Goal: Information Seeking & Learning: Find specific fact

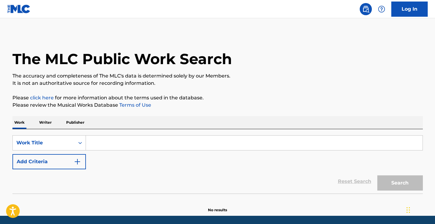
click at [142, 143] on input "Search Form" at bounding box center [254, 142] width 337 height 15
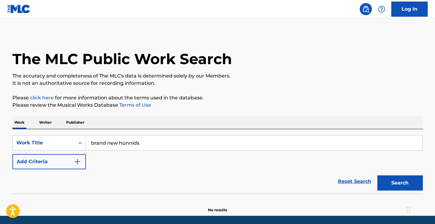
type input "brand new hunnids"
click at [400, 183] on button "Search" at bounding box center [400, 182] width 46 height 15
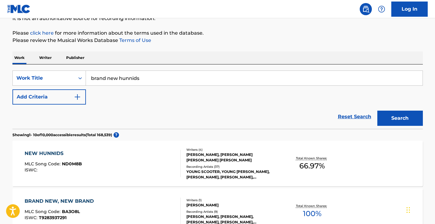
scroll to position [66, 0]
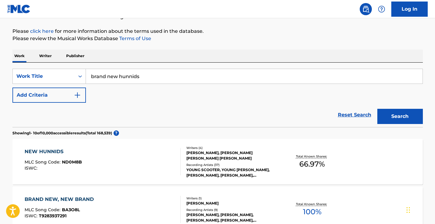
click at [68, 95] on button "Add Criteria" at bounding box center [48, 94] width 73 height 15
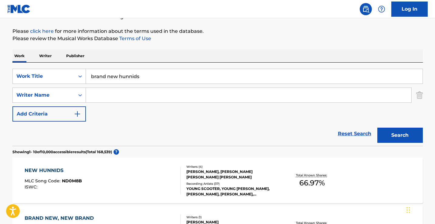
click at [108, 97] on input "Search Form" at bounding box center [248, 95] width 325 height 15
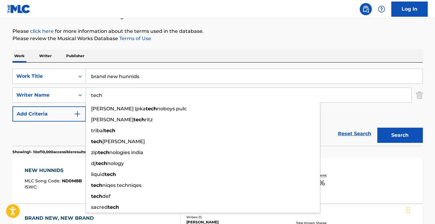
type input "tech"
click at [400, 135] on button "Search" at bounding box center [400, 134] width 46 height 15
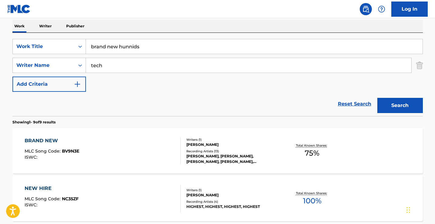
scroll to position [114, 0]
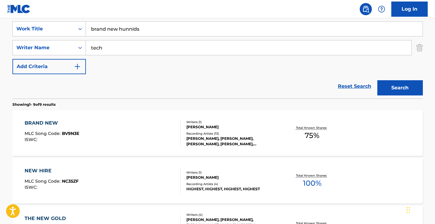
click at [127, 47] on input "tech" at bounding box center [248, 47] width 325 height 15
click at [153, 26] on input "brand new hunnids" at bounding box center [254, 29] width 337 height 15
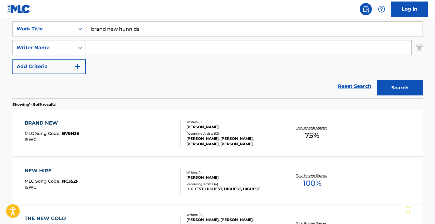
click at [153, 26] on input "brand new hunnids" at bounding box center [254, 29] width 337 height 15
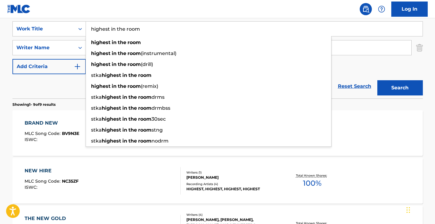
type input "highest in the room"
click at [400, 88] on button "Search" at bounding box center [400, 87] width 46 height 15
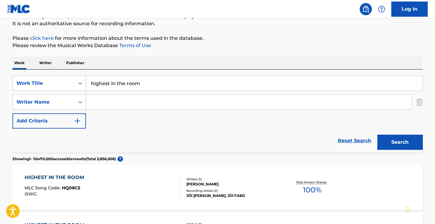
click at [151, 104] on input "Search Form" at bounding box center [248, 102] width 325 height 15
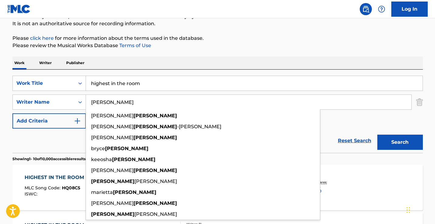
type input "[PERSON_NAME]"
click at [400, 142] on button "Search" at bounding box center [400, 141] width 46 height 15
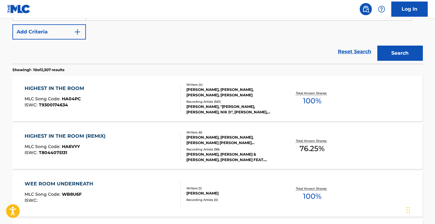
scroll to position [160, 0]
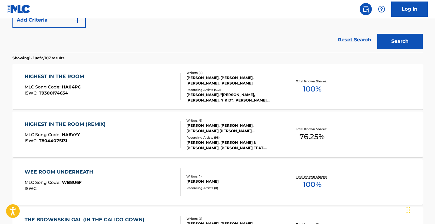
click at [154, 88] on div "HIGHEST IN THE ROOM MLC Song Code : HA04PC ISWC : T9300174634" at bounding box center [103, 86] width 156 height 27
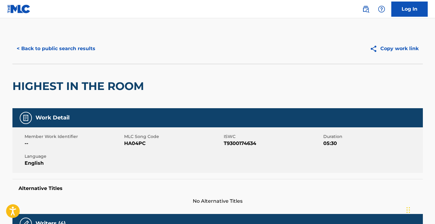
click at [138, 145] on span "HA04PC" at bounding box center [173, 143] width 98 height 7
copy span "HA04PC"
click at [67, 47] on button "< Back to public search results" at bounding box center [55, 48] width 87 height 15
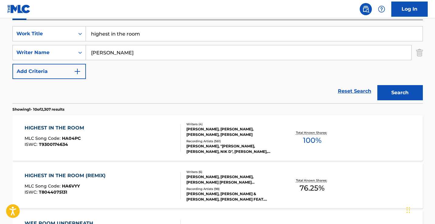
scroll to position [94, 0]
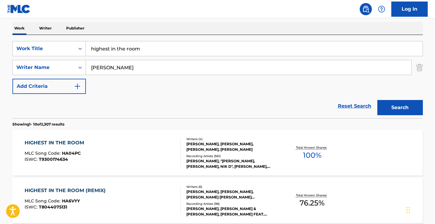
click at [149, 48] on input "highest in the room" at bounding box center [254, 48] width 337 height 15
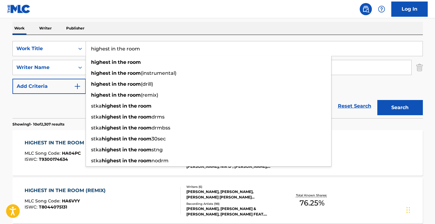
click at [149, 48] on input "highest in the room" at bounding box center [254, 48] width 337 height 15
paste input "Basement Freestyle"
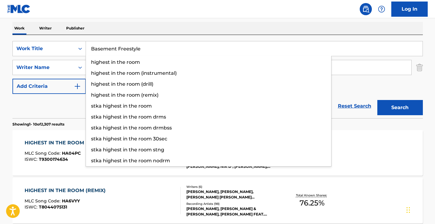
type input "Basement Freestyle"
click at [400, 107] on button "Search" at bounding box center [400, 107] width 46 height 15
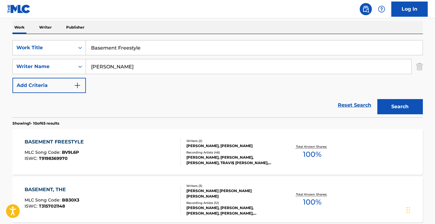
scroll to position [104, 0]
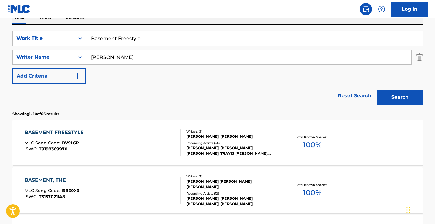
click at [154, 146] on div "BASEMENT FREESTYLE MLC Song Code : BV9L6P ISWC : T9198369970" at bounding box center [103, 142] width 156 height 27
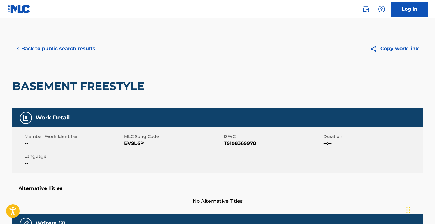
click at [138, 142] on span "BV9L6P" at bounding box center [173, 143] width 98 height 7
copy span "BV9L6P"
click at [84, 53] on button "< Back to public search results" at bounding box center [55, 48] width 87 height 15
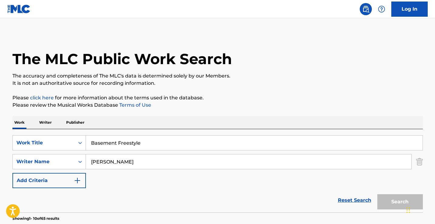
scroll to position [104, 0]
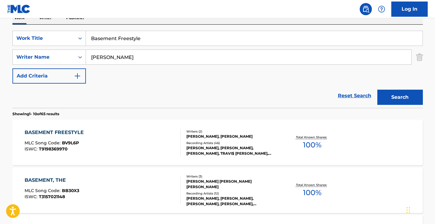
click at [120, 60] on input "[PERSON_NAME]" at bounding box center [248, 57] width 325 height 15
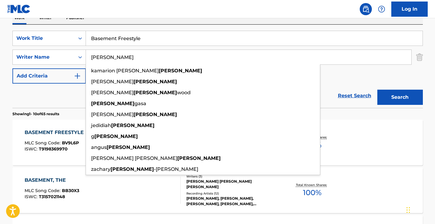
click at [120, 60] on input "[PERSON_NAME]" at bounding box center [248, 57] width 325 height 15
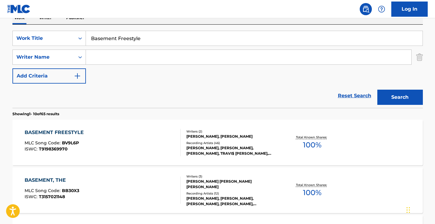
click at [136, 39] on input "Basement Freestyle" at bounding box center [254, 38] width 337 height 15
paste input "Silver Lining (Smile High)"
click at [400, 97] on button "Search" at bounding box center [400, 97] width 46 height 15
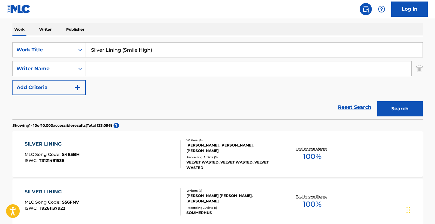
scroll to position [18, 0]
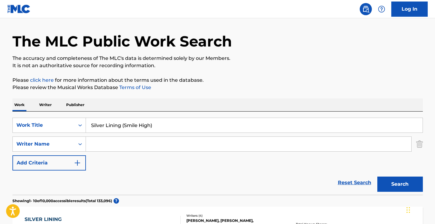
click at [122, 124] on input "Silver Lining (Smile High)" at bounding box center [254, 125] width 337 height 15
paste input "By Light"
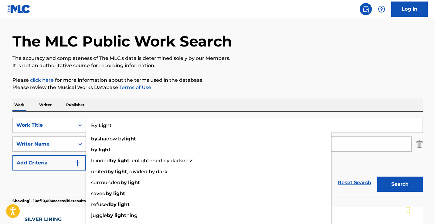
type input "By Light"
click at [400, 184] on button "Search" at bounding box center [400, 183] width 46 height 15
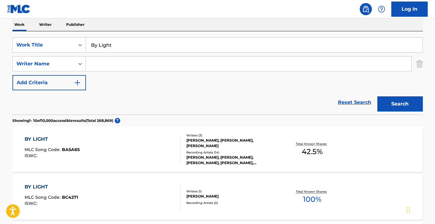
scroll to position [107, 0]
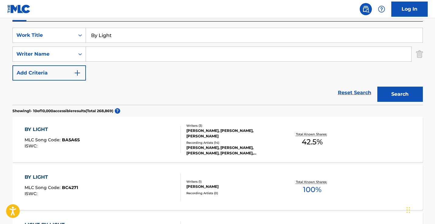
click at [126, 56] on input "Search Form" at bounding box center [248, 54] width 325 height 15
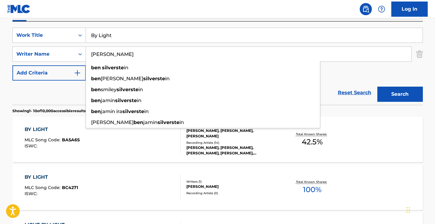
type input "[PERSON_NAME]"
click at [400, 94] on button "Search" at bounding box center [400, 94] width 46 height 15
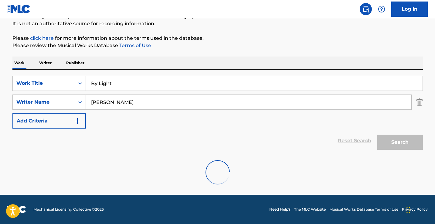
scroll to position [59, 0]
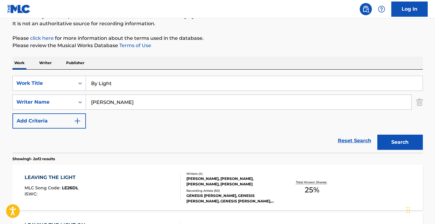
click at [160, 81] on input "By Light" at bounding box center [254, 83] width 337 height 15
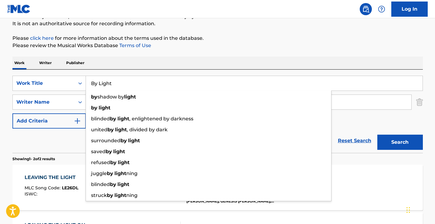
click at [160, 81] on input "By Light" at bounding box center [254, 83] width 337 height 15
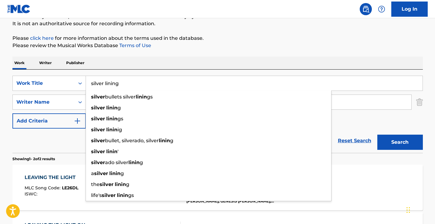
click at [400, 142] on button "Search" at bounding box center [400, 141] width 46 height 15
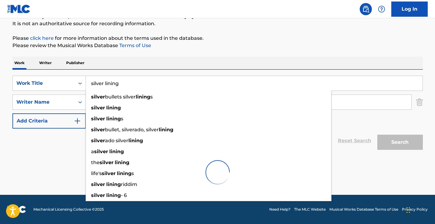
scroll to position [40, 0]
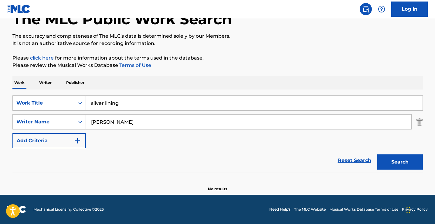
click at [219, 79] on div "Work Writer Publisher" at bounding box center [217, 82] width 410 height 13
click at [117, 99] on input "silver lining" at bounding box center [254, 103] width 337 height 15
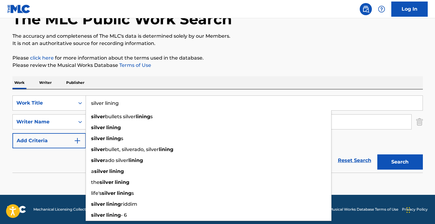
click at [117, 99] on input "silver lining" at bounding box center [254, 103] width 337 height 15
paste input "Pillow Talk"
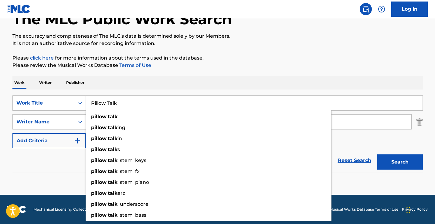
click at [400, 162] on button "Search" at bounding box center [400, 161] width 46 height 15
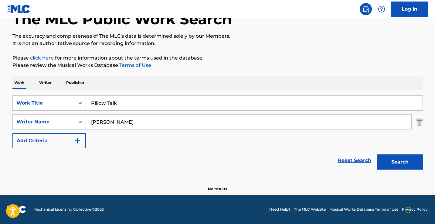
click at [102, 97] on input "Pillow Talk" at bounding box center [254, 103] width 337 height 15
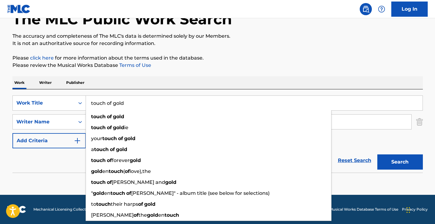
click at [400, 162] on button "Search" at bounding box center [400, 161] width 46 height 15
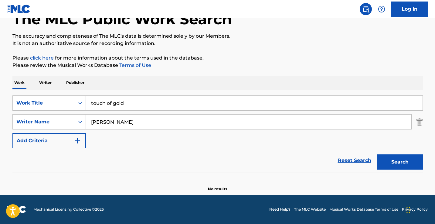
click at [148, 97] on input "touch of gold" at bounding box center [254, 103] width 337 height 15
paste input "Under the Same Moon"
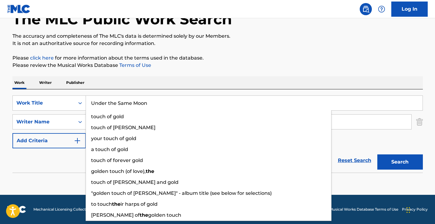
click at [400, 162] on button "Search" at bounding box center [400, 161] width 46 height 15
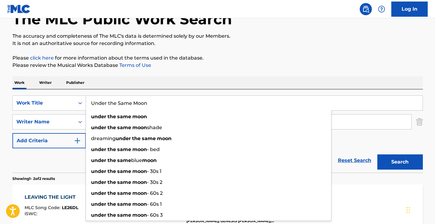
click at [258, 76] on div "The MLC Public Work Search The accuracy and completeness of The MLC's data is d…" at bounding box center [217, 150] width 425 height 312
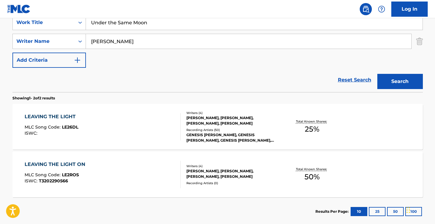
scroll to position [120, 0]
click at [139, 29] on input "Under the Same Moon" at bounding box center [254, 22] width 337 height 15
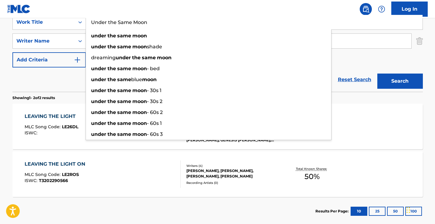
click at [139, 29] on input "Under the Same Moon" at bounding box center [254, 22] width 337 height 15
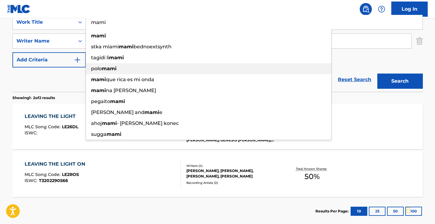
type input "mami"
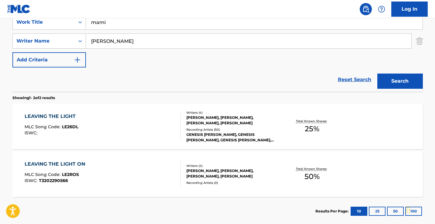
click at [74, 73] on div "Reset Search Search" at bounding box center [217, 79] width 410 height 24
click at [144, 41] on input "[PERSON_NAME]" at bounding box center [248, 41] width 325 height 15
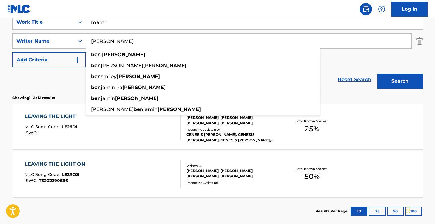
click at [144, 41] on input "[PERSON_NAME]" at bounding box center [248, 41] width 325 height 15
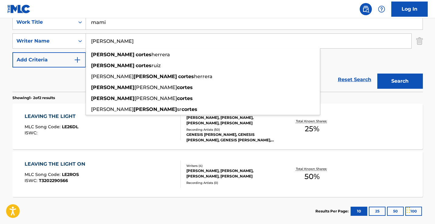
click at [400, 81] on button "Search" at bounding box center [400, 80] width 46 height 15
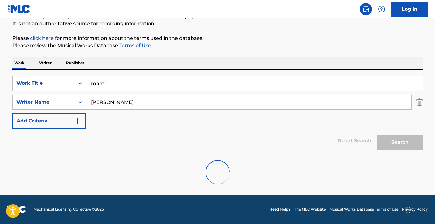
scroll to position [40, 0]
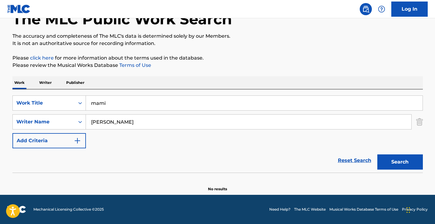
click at [148, 124] on input "[PERSON_NAME]" at bounding box center [248, 121] width 325 height 15
paste input "lcortess_"
click at [119, 122] on input "emmanuellcortess_" at bounding box center [248, 121] width 325 height 15
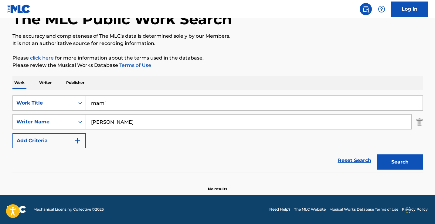
click at [151, 122] on input "[PERSON_NAME]" at bounding box center [248, 121] width 325 height 15
click at [400, 162] on button "Search" at bounding box center [400, 161] width 46 height 15
click at [119, 123] on input "[PERSON_NAME]" at bounding box center [248, 121] width 325 height 15
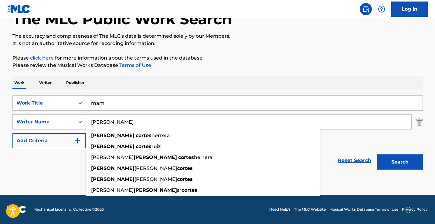
click at [400, 162] on button "Search" at bounding box center [400, 161] width 46 height 15
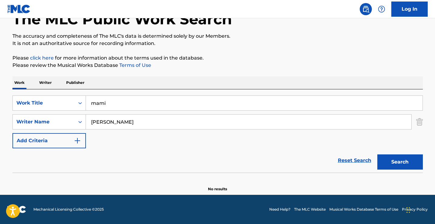
click at [125, 129] on input "[PERSON_NAME]" at bounding box center [248, 121] width 325 height 15
click at [400, 162] on button "Search" at bounding box center [400, 161] width 46 height 15
click at [105, 121] on input "[PERSON_NAME]" at bounding box center [248, 121] width 325 height 15
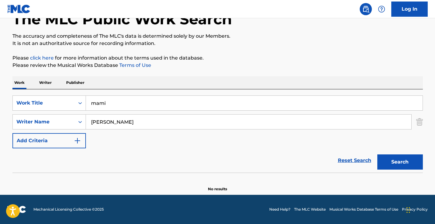
click at [105, 121] on input "[PERSON_NAME]" at bounding box center [248, 121] width 325 height 15
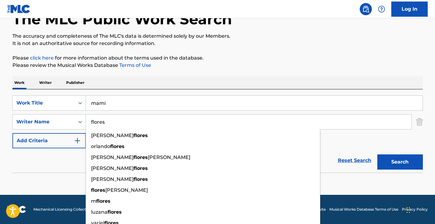
type input "flores"
click at [400, 162] on button "Search" at bounding box center [400, 161] width 46 height 15
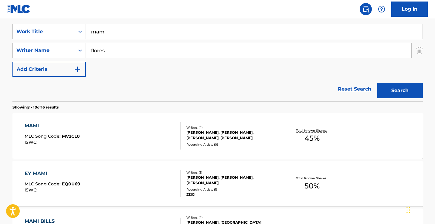
scroll to position [110, 0]
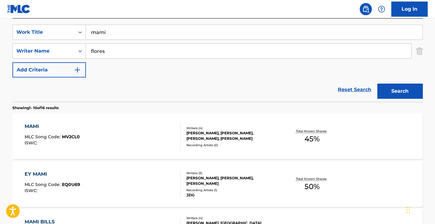
click at [158, 49] on input "flores" at bounding box center [248, 51] width 325 height 15
click at [163, 35] on input "mami" at bounding box center [254, 32] width 337 height 15
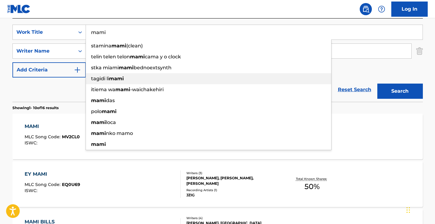
paste input "Amor de Subida"
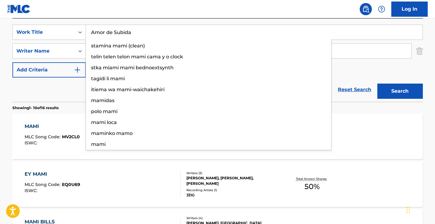
type input "Amor de Subida"
click at [400, 91] on button "Search" at bounding box center [400, 90] width 46 height 15
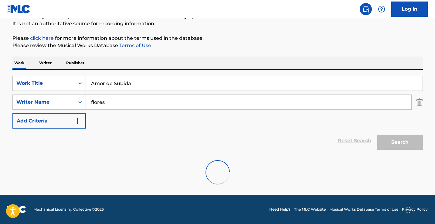
scroll to position [59, 0]
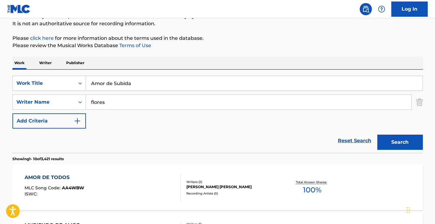
click at [130, 106] on input "flores" at bounding box center [248, 102] width 325 height 15
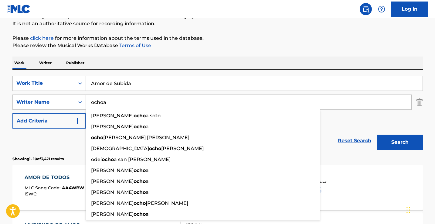
click at [400, 142] on button "Search" at bounding box center [400, 141] width 46 height 15
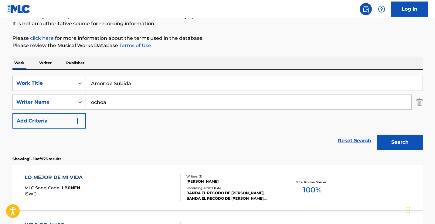
click at [146, 106] on input "ochoa" at bounding box center [248, 102] width 325 height 15
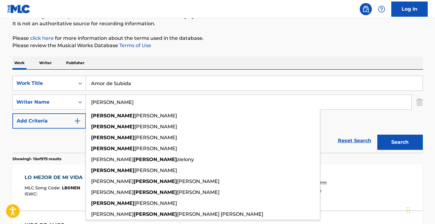
click at [400, 142] on button "Search" at bounding box center [400, 141] width 46 height 15
click at [129, 105] on input "[PERSON_NAME]" at bounding box center [248, 102] width 325 height 15
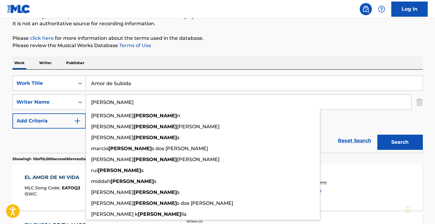
click at [400, 142] on button "Search" at bounding box center [400, 141] width 46 height 15
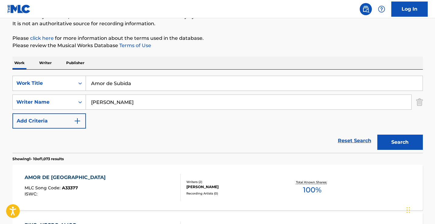
click at [151, 105] on input "[PERSON_NAME]" at bounding box center [248, 102] width 325 height 15
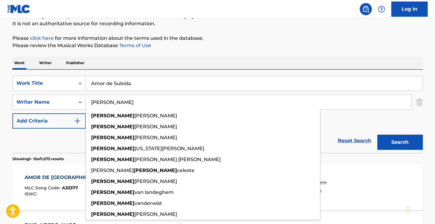
click at [400, 142] on button "Search" at bounding box center [400, 141] width 46 height 15
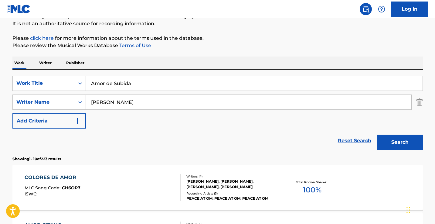
click at [125, 101] on input "[PERSON_NAME]" at bounding box center [248, 102] width 325 height 15
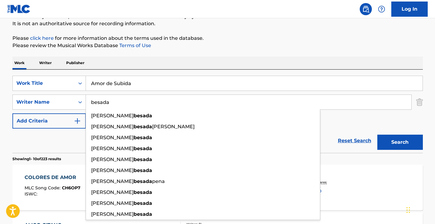
click at [400, 142] on button "Search" at bounding box center [400, 141] width 46 height 15
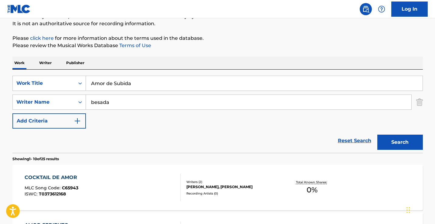
click at [129, 103] on input "besada" at bounding box center [248, 102] width 325 height 15
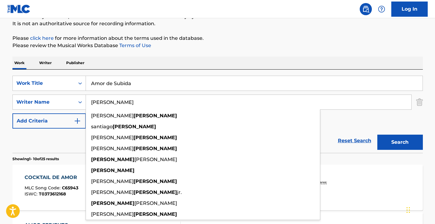
click at [400, 142] on button "Search" at bounding box center [400, 141] width 46 height 15
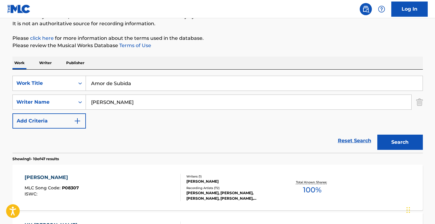
click at [106, 102] on input "[PERSON_NAME]" at bounding box center [248, 102] width 325 height 15
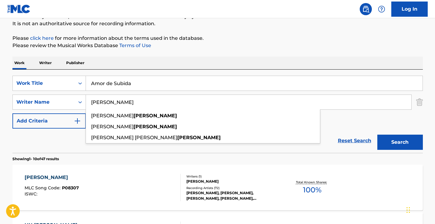
type input "[PERSON_NAME]"
click at [400, 142] on button "Search" at bounding box center [400, 141] width 46 height 15
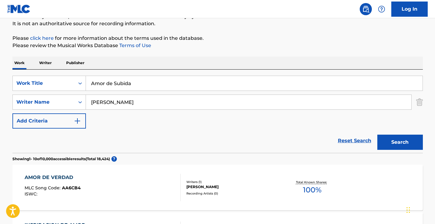
click at [144, 80] on input "Amor de Subida" at bounding box center [254, 83] width 337 height 15
paste input "Era Mi"
type input "Era Mia"
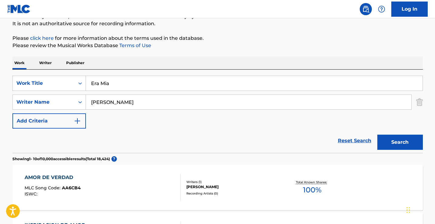
click at [400, 142] on button "Search" at bounding box center [400, 141] width 46 height 15
click at [158, 104] on input "[PERSON_NAME]" at bounding box center [248, 102] width 325 height 15
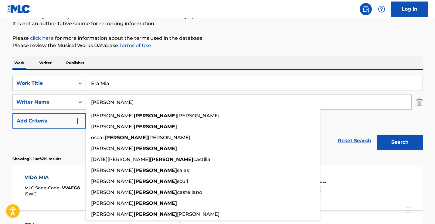
click at [158, 104] on input "[PERSON_NAME]" at bounding box center [248, 102] width 325 height 15
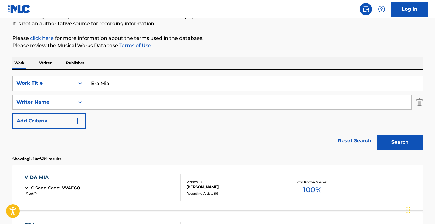
click at [400, 142] on button "Search" at bounding box center [400, 141] width 46 height 15
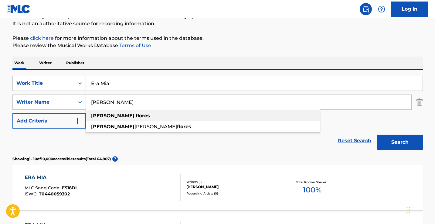
click at [150, 114] on div "[PERSON_NAME]" at bounding box center [203, 115] width 234 height 11
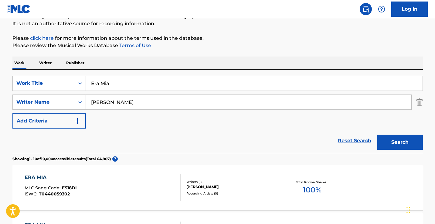
click at [400, 142] on button "Search" at bounding box center [400, 141] width 46 height 15
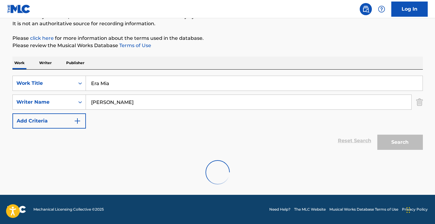
scroll to position [40, 0]
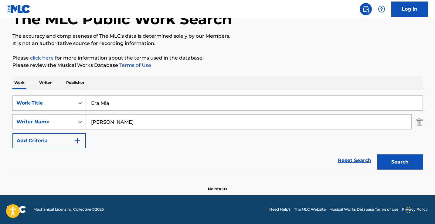
click at [103, 123] on input "[PERSON_NAME]" at bounding box center [248, 121] width 325 height 15
type input "flores"
click at [400, 162] on button "Search" at bounding box center [400, 161] width 46 height 15
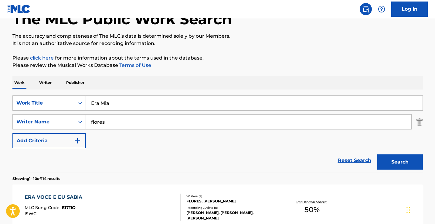
click at [129, 101] on input "Era Mia" at bounding box center [254, 103] width 337 height 15
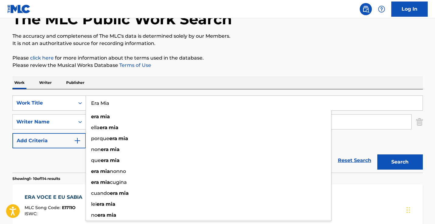
click at [129, 101] on input "Era Mia" at bounding box center [254, 103] width 337 height 15
paste input "No Es Mentir"
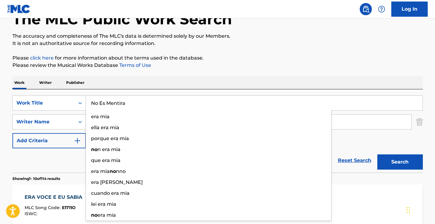
type input "No Es Mentira"
click at [400, 162] on button "Search" at bounding box center [400, 161] width 46 height 15
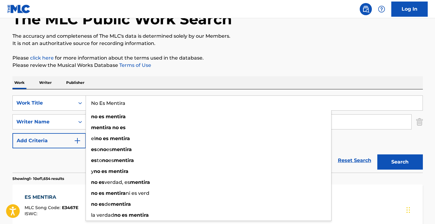
click at [175, 85] on div "Work Writer Publisher" at bounding box center [217, 82] width 410 height 13
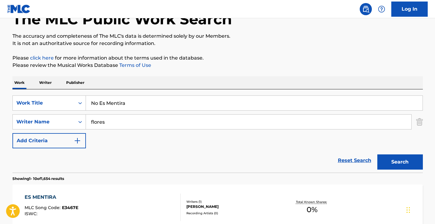
click at [152, 122] on input "flores" at bounding box center [248, 121] width 325 height 15
click at [400, 162] on button "Search" at bounding box center [400, 161] width 46 height 15
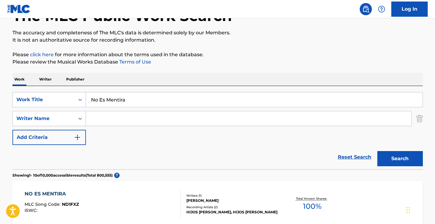
scroll to position [44, 0]
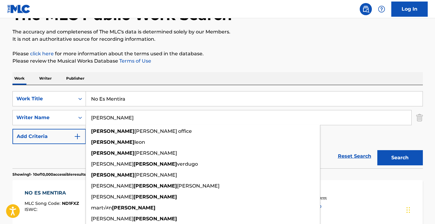
click at [400, 158] on button "Search" at bounding box center [400, 157] width 46 height 15
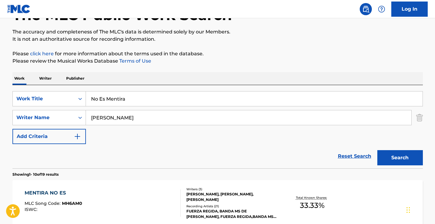
click at [163, 114] on input "[PERSON_NAME]" at bounding box center [248, 117] width 325 height 15
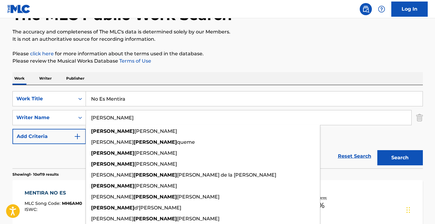
click at [400, 158] on button "Search" at bounding box center [400, 157] width 46 height 15
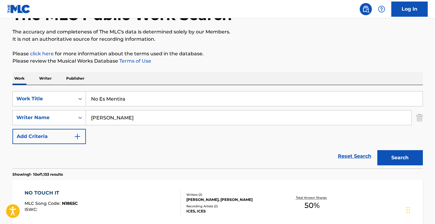
click at [134, 122] on input "[PERSON_NAME]" at bounding box center [248, 117] width 325 height 15
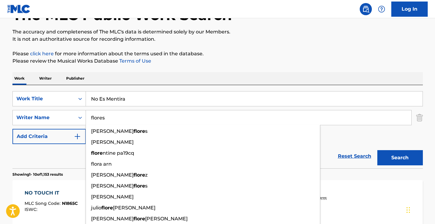
type input "flores"
click at [400, 158] on button "Search" at bounding box center [400, 157] width 46 height 15
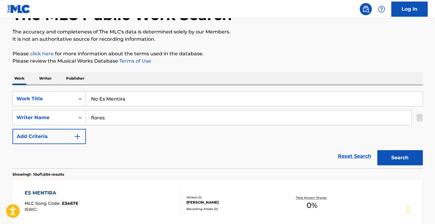
click at [169, 100] on input "No Es Mentira" at bounding box center [254, 98] width 337 height 15
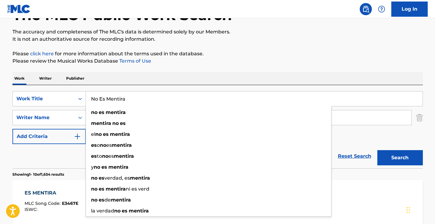
click at [169, 100] on input "No Es Mentira" at bounding box center [254, 98] width 337 height 15
paste input "It's Not a Lie"
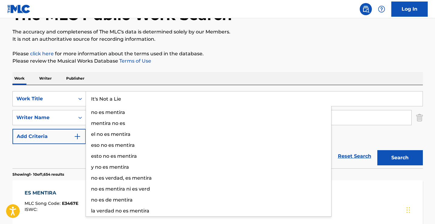
type input "It's Not a Lie"
click at [400, 158] on button "Search" at bounding box center [400, 157] width 46 height 15
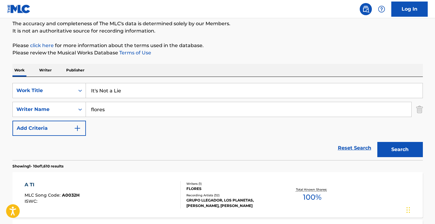
scroll to position [56, 0]
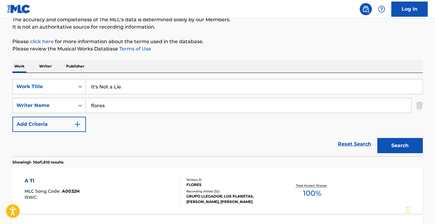
click at [147, 103] on input "flores" at bounding box center [248, 105] width 325 height 15
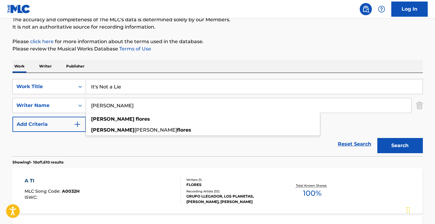
type input "[PERSON_NAME]"
click at [400, 145] on button "Search" at bounding box center [400, 145] width 46 height 15
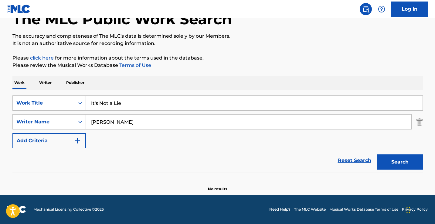
scroll to position [40, 0]
click at [52, 84] on p "Writer" at bounding box center [45, 82] width 16 height 13
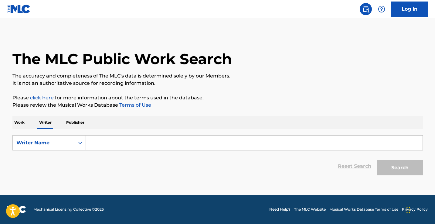
click at [100, 138] on input "Search Form" at bounding box center [254, 142] width 337 height 15
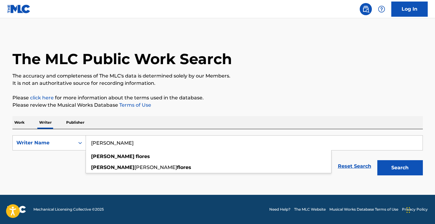
type input "[PERSON_NAME]"
click at [400, 168] on button "Search" at bounding box center [400, 167] width 46 height 15
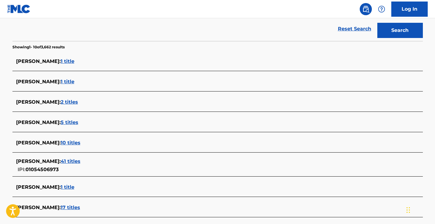
scroll to position [139, 0]
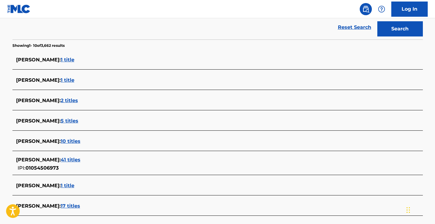
click at [80, 159] on span "41 titles" at bounding box center [71, 160] width 20 height 6
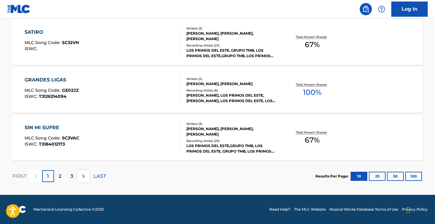
scroll to position [519, 0]
click at [62, 176] on div "2" at bounding box center [60, 176] width 12 height 12
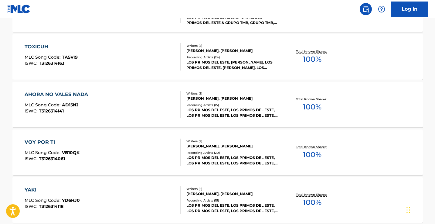
scroll to position [267, 0]
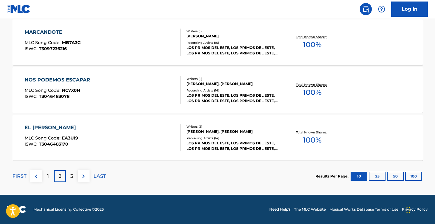
click at [73, 177] on p "3" at bounding box center [71, 175] width 3 height 7
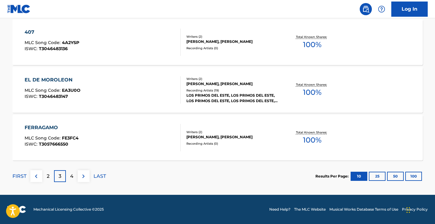
click at [73, 179] on p "4" at bounding box center [71, 175] width 3 height 7
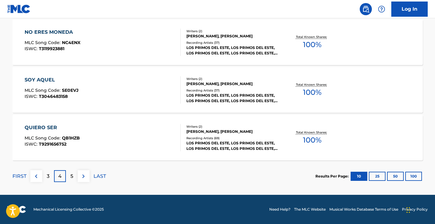
click at [72, 176] on p "5" at bounding box center [71, 175] width 3 height 7
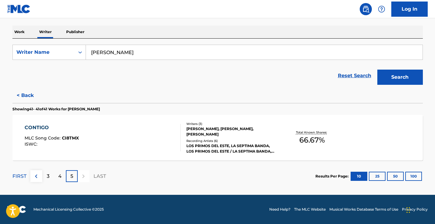
scroll to position [90, 0]
click at [24, 91] on button "< Back" at bounding box center [30, 95] width 36 height 15
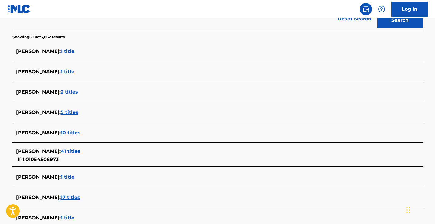
scroll to position [149, 0]
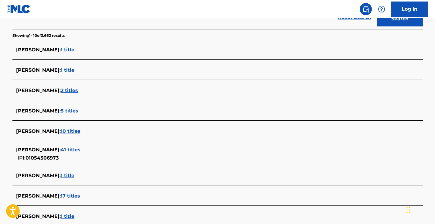
click at [78, 110] on span "5 titles" at bounding box center [70, 111] width 18 height 6
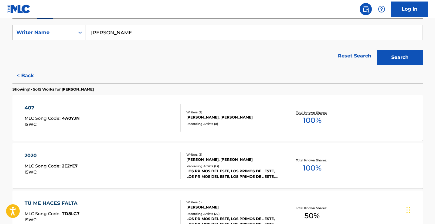
scroll to position [0, 0]
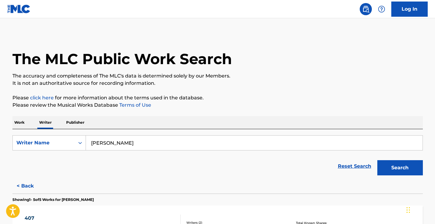
click at [27, 186] on button "< Back" at bounding box center [30, 185] width 36 height 15
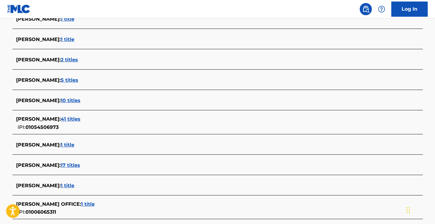
scroll to position [181, 0]
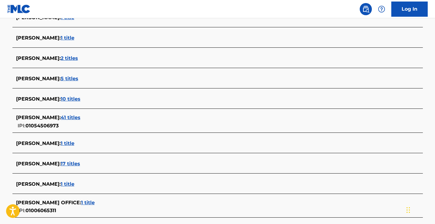
click at [80, 99] on span "10 titles" at bounding box center [71, 99] width 20 height 6
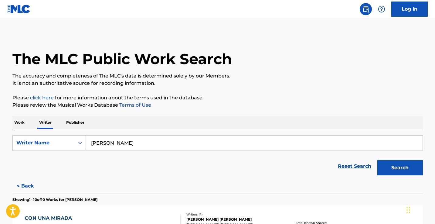
scroll to position [0, 0]
click at [27, 182] on button "< Back" at bounding box center [30, 185] width 36 height 15
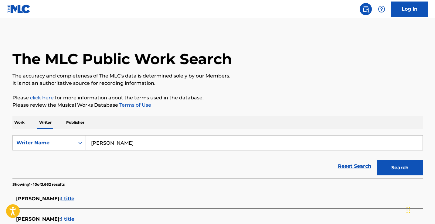
click at [22, 126] on p "Work" at bounding box center [19, 122] width 14 height 13
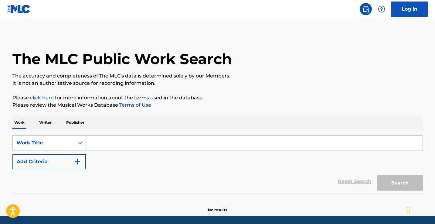
click at [107, 141] on input "Search Form" at bounding box center [254, 142] width 337 height 15
paste input "No Hay Solución"
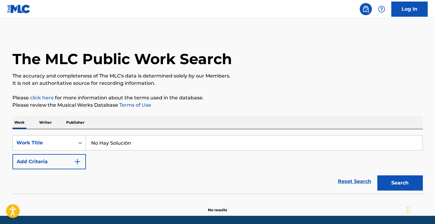
type input "No Hay Solución"
click at [400, 183] on button "Search" at bounding box center [400, 182] width 46 height 15
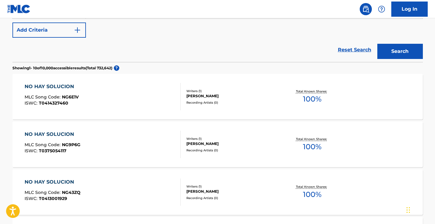
scroll to position [76, 0]
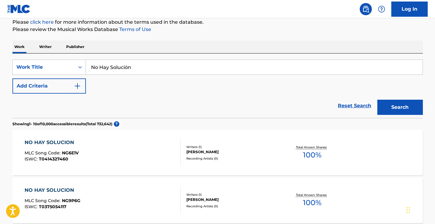
click at [71, 87] on button "Add Criteria" at bounding box center [48, 85] width 73 height 15
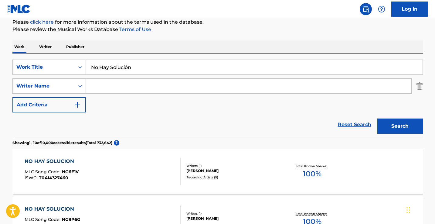
click at [100, 87] on input "Search Form" at bounding box center [248, 86] width 325 height 15
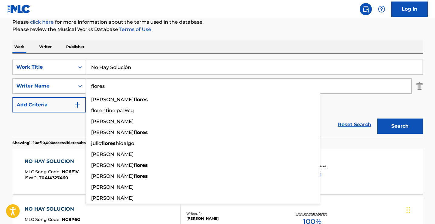
type input "flores"
click at [400, 126] on button "Search" at bounding box center [400, 125] width 46 height 15
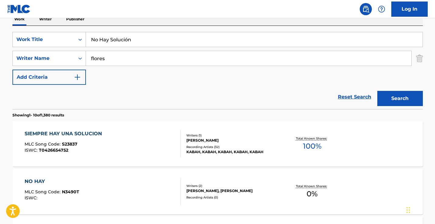
scroll to position [127, 0]
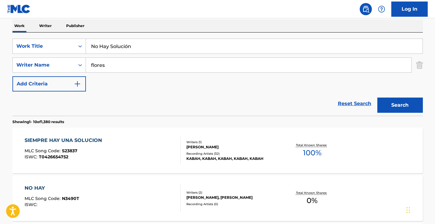
click at [127, 46] on input "No Hay Solución" at bounding box center [254, 46] width 337 height 15
paste input "uestro Final"
type input "Nuestro Final"
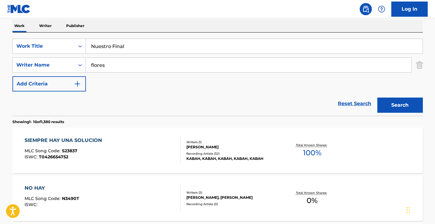
click at [400, 105] on button "Search" at bounding box center [400, 104] width 46 height 15
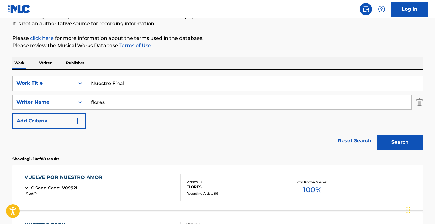
click at [168, 63] on div "Work Writer Publisher" at bounding box center [217, 62] width 410 height 13
click at [138, 100] on input "flores" at bounding box center [248, 102] width 325 height 15
click at [400, 142] on button "Search" at bounding box center [400, 141] width 46 height 15
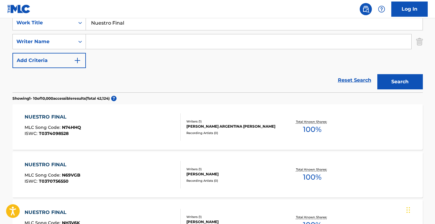
scroll to position [116, 0]
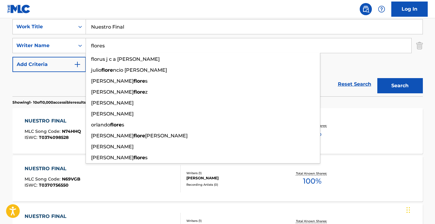
click at [400, 86] on button "Search" at bounding box center [400, 85] width 46 height 15
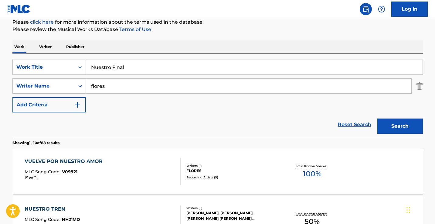
scroll to position [84, 0]
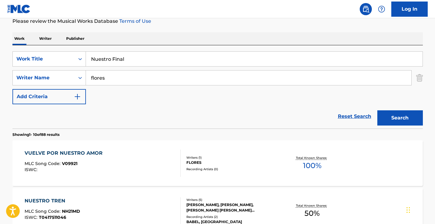
click at [159, 81] on input "flores" at bounding box center [248, 77] width 325 height 15
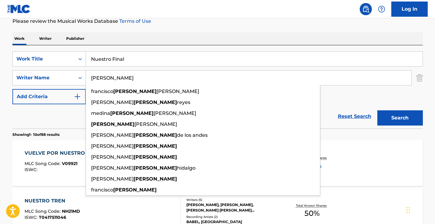
type input "[PERSON_NAME]"
click at [400, 118] on button "Search" at bounding box center [400, 117] width 46 height 15
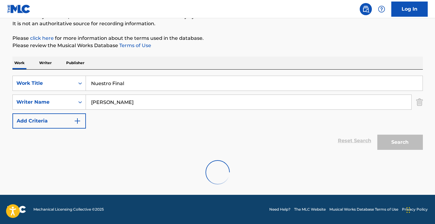
scroll to position [59, 0]
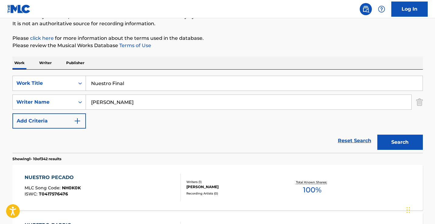
click at [154, 104] on input "[PERSON_NAME]" at bounding box center [248, 102] width 325 height 15
click at [400, 142] on button "Search" at bounding box center [400, 141] width 46 height 15
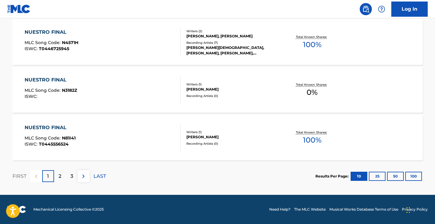
click at [87, 176] on img at bounding box center [83, 175] width 7 height 7
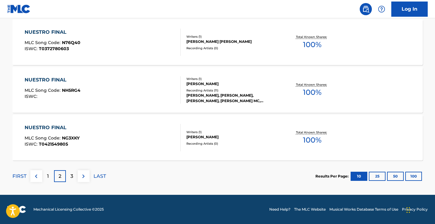
click at [83, 180] on button at bounding box center [84, 176] width 12 height 12
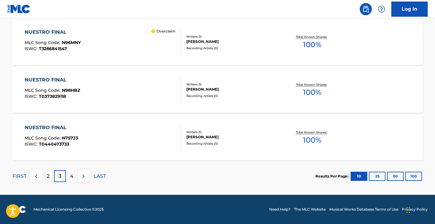
click at [83, 180] on button at bounding box center [84, 176] width 12 height 12
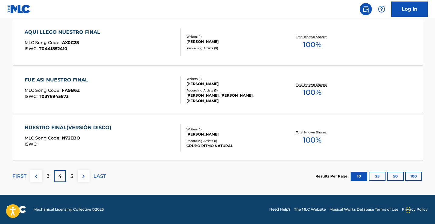
click at [37, 176] on img at bounding box center [35, 175] width 7 height 7
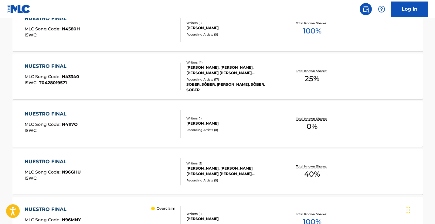
scroll to position [433, 0]
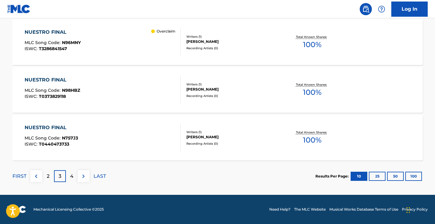
click at [20, 179] on p "FIRST" at bounding box center [19, 175] width 14 height 7
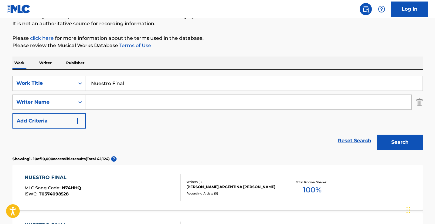
click at [165, 77] on input "Nuestro Final" at bounding box center [254, 83] width 337 height 15
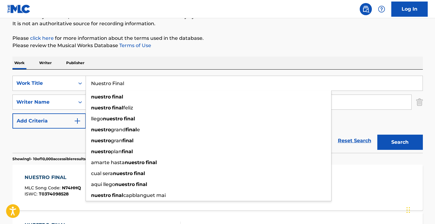
paste input "nca Se Nos Dio"
type input "Nunca Se Nos [DEMOGRAPHIC_DATA]"
click at [400, 142] on button "Search" at bounding box center [400, 141] width 46 height 15
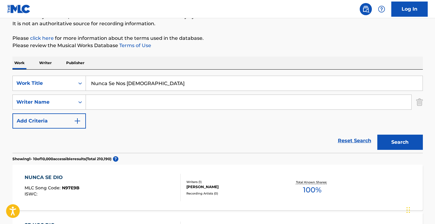
click at [169, 104] on input "Search Form" at bounding box center [248, 102] width 325 height 15
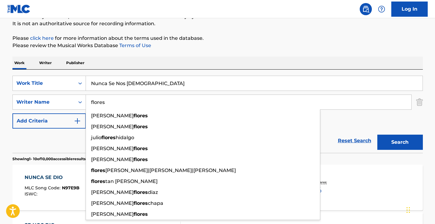
type input "flores"
click at [400, 142] on button "Search" at bounding box center [400, 141] width 46 height 15
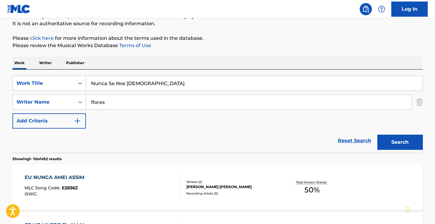
click at [172, 101] on input "flores" at bounding box center [248, 102] width 325 height 15
click at [400, 142] on button "Search" at bounding box center [400, 141] width 46 height 15
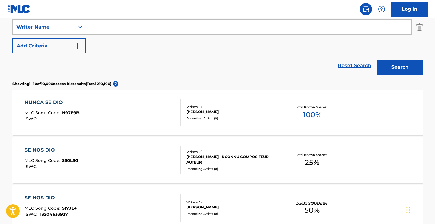
scroll to position [117, 0]
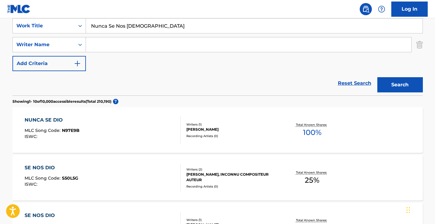
click at [155, 29] on input "Nunca Se Nos [DEMOGRAPHIC_DATA]" at bounding box center [254, 26] width 337 height 15
paste input "Poema"
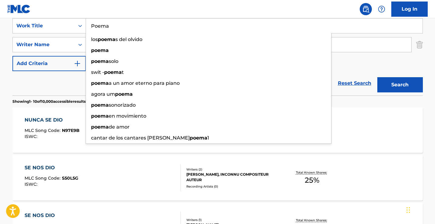
type input "Poema"
click at [400, 85] on button "Search" at bounding box center [400, 84] width 46 height 15
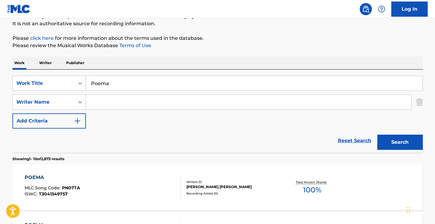
click at [140, 99] on input "Search Form" at bounding box center [248, 102] width 325 height 15
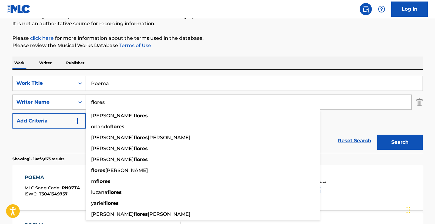
type input "flores"
click at [400, 142] on button "Search" at bounding box center [400, 141] width 46 height 15
